Goal: Find specific page/section: Find specific page/section

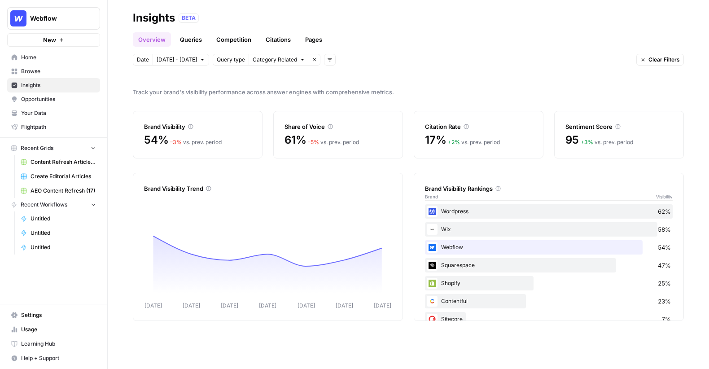
click at [42, 99] on span "Opportunities" at bounding box center [58, 99] width 75 height 8
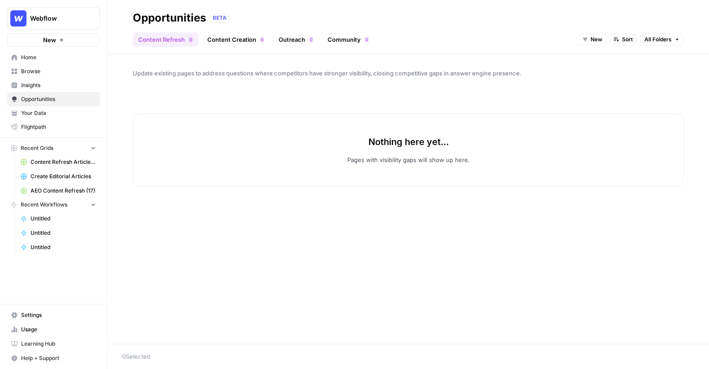
click at [293, 40] on link "Outreach 0" at bounding box center [295, 39] width 45 height 14
click at [79, 16] on span "Webflow" at bounding box center [57, 18] width 54 height 9
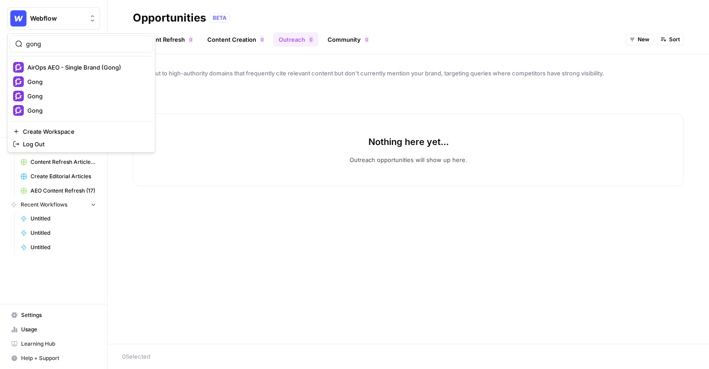
type input "gong"
click at [71, 64] on span "AirOps AEO - Single Brand (Gong)" at bounding box center [74, 67] width 94 height 9
